Goal: Task Accomplishment & Management: Manage account settings

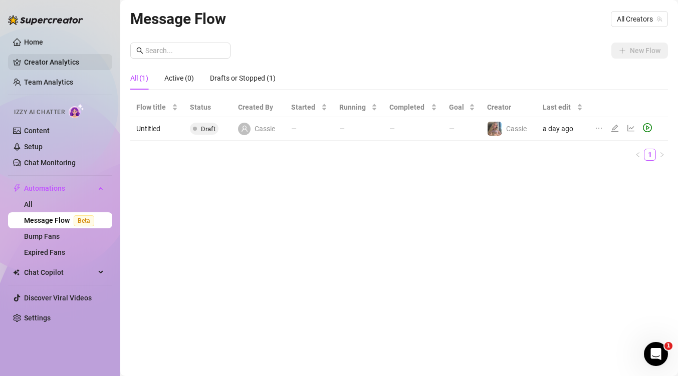
click at [39, 65] on link "Creator Analytics" at bounding box center [64, 62] width 80 height 16
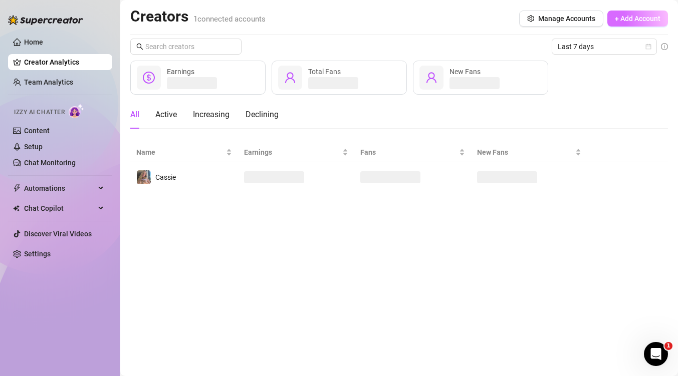
click at [623, 21] on span "+ Add Account" at bounding box center [638, 19] width 46 height 8
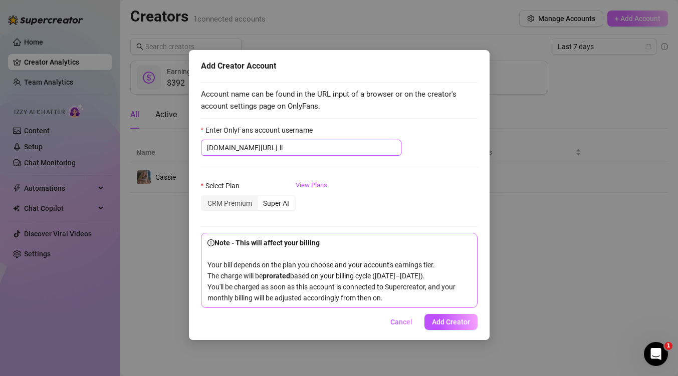
type input "l"
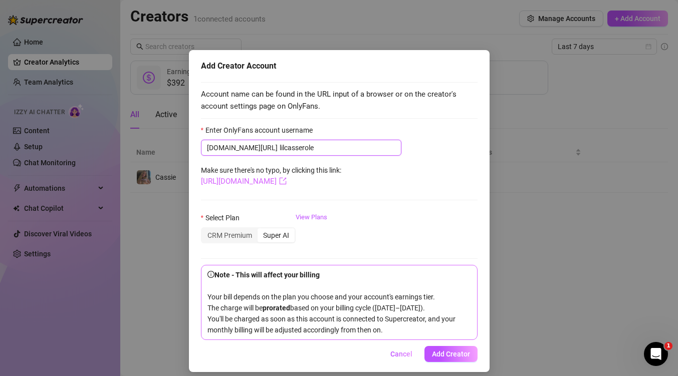
type input "lilcasserole"
click at [287, 181] on link "[URL][DOMAIN_NAME]" at bounding box center [244, 181] width 86 height 9
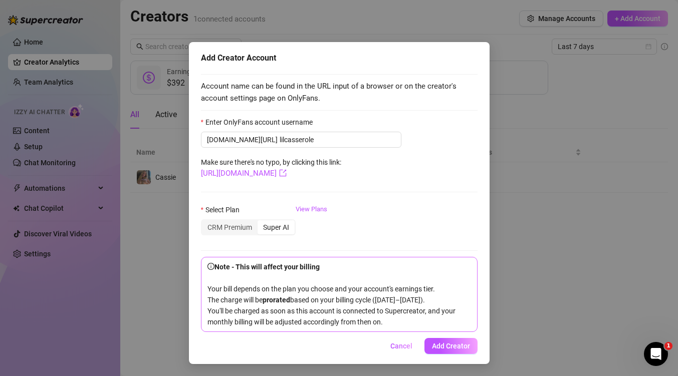
scroll to position [19, 0]
click at [453, 347] on span "Add Creator" at bounding box center [451, 346] width 38 height 8
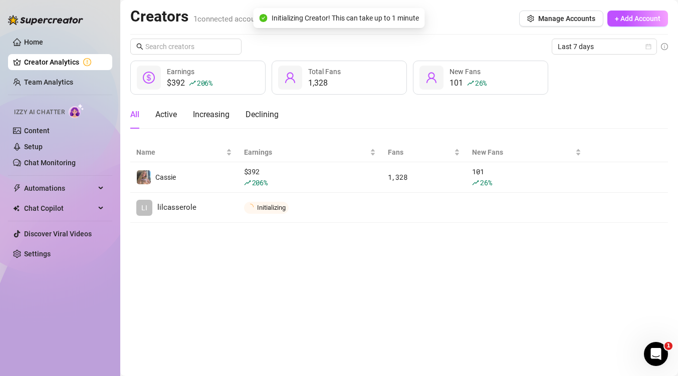
scroll to position [0, 0]
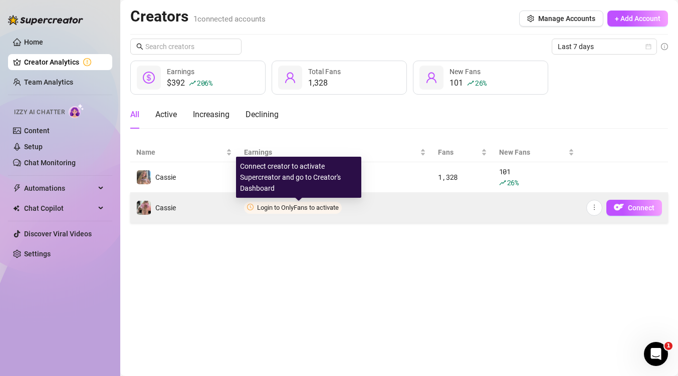
click at [310, 207] on span "Login to OnlyFans to activate" at bounding box center [298, 208] width 82 height 8
